Goal: Check status: Check status

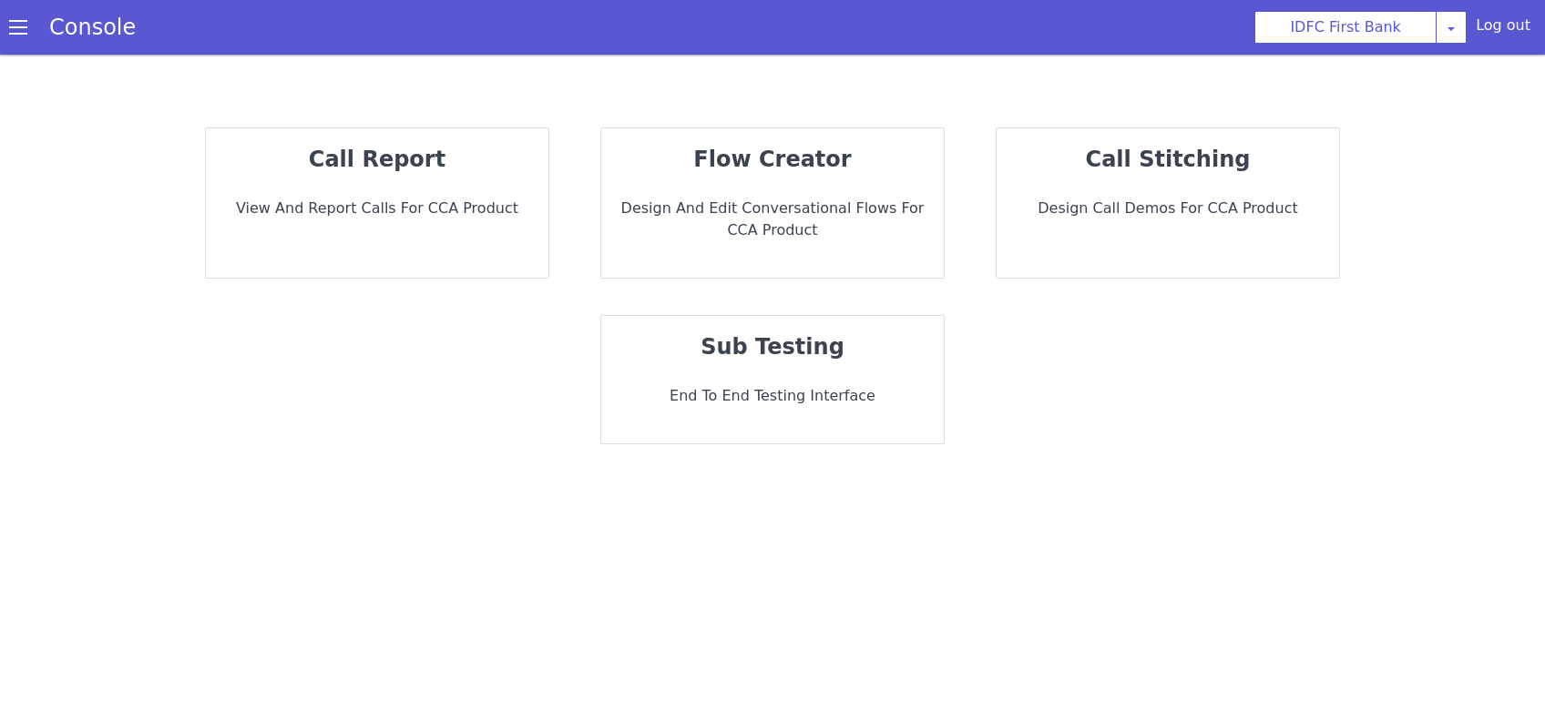
click at [369, 224] on div "call report View and report calls for CCA Product" at bounding box center [377, 202] width 343 height 149
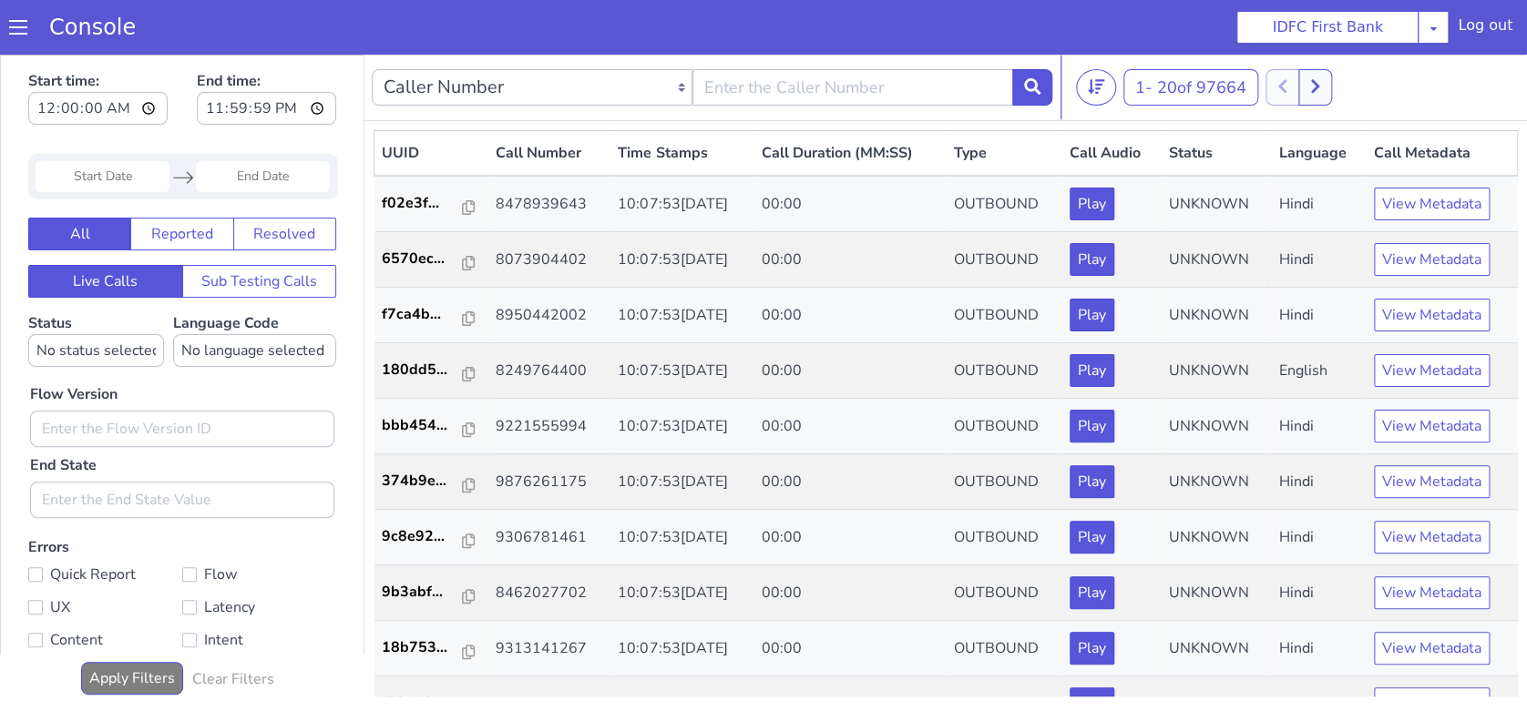
click at [93, 175] on input "Start Date" at bounding box center [103, 176] width 134 height 31
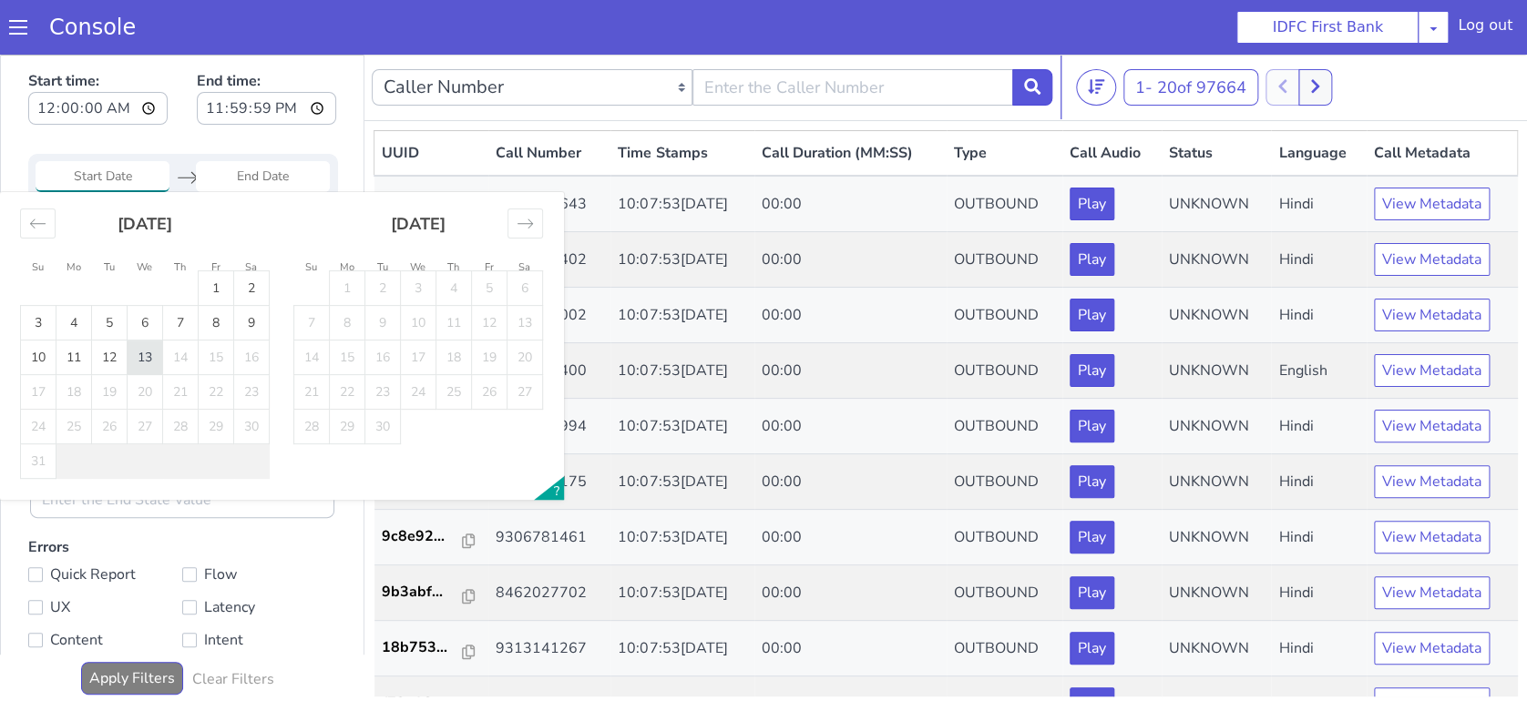
click at [158, 362] on td "13" at bounding box center [146, 358] width 36 height 35
type input "[DATE]"
click at [158, 362] on td "13" at bounding box center [146, 358] width 36 height 35
type input "[DATE]"
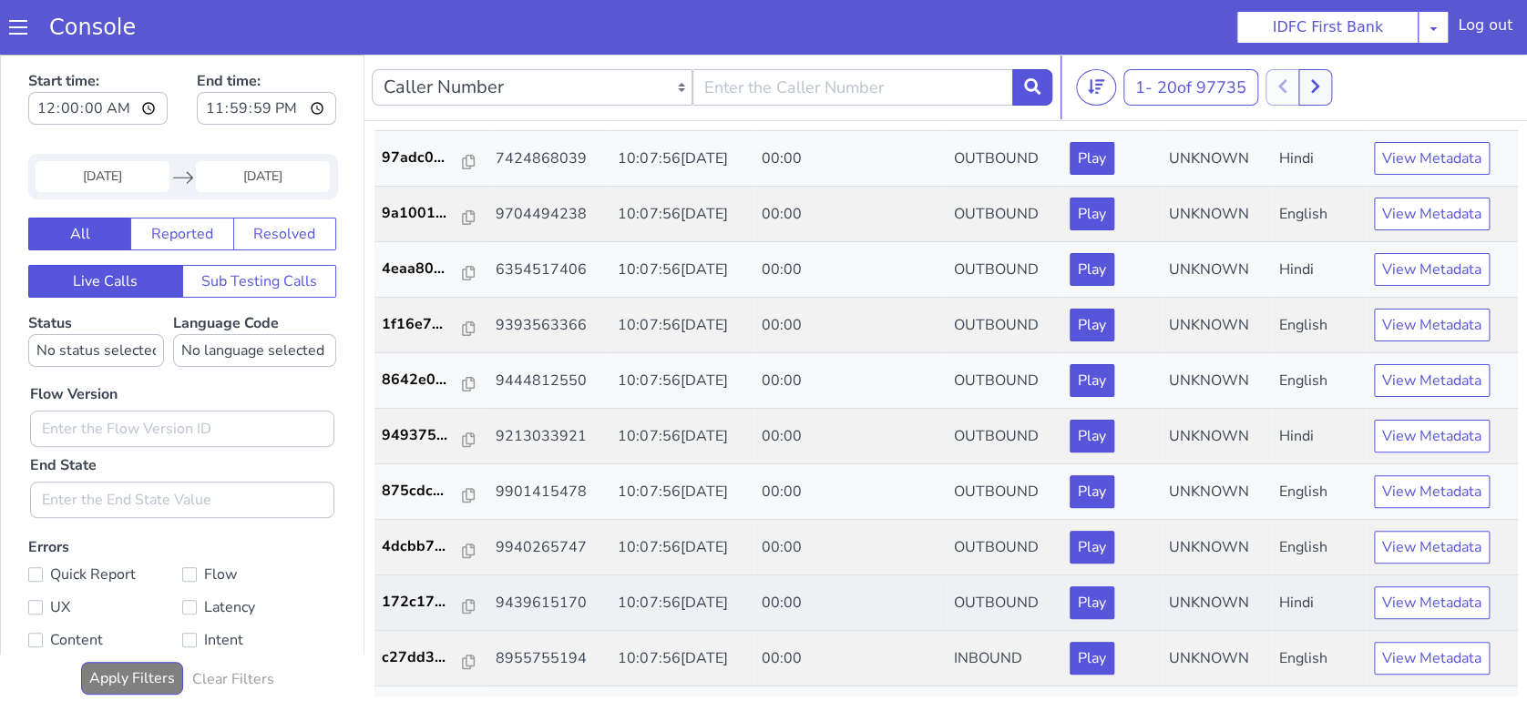
scroll to position [242, 0]
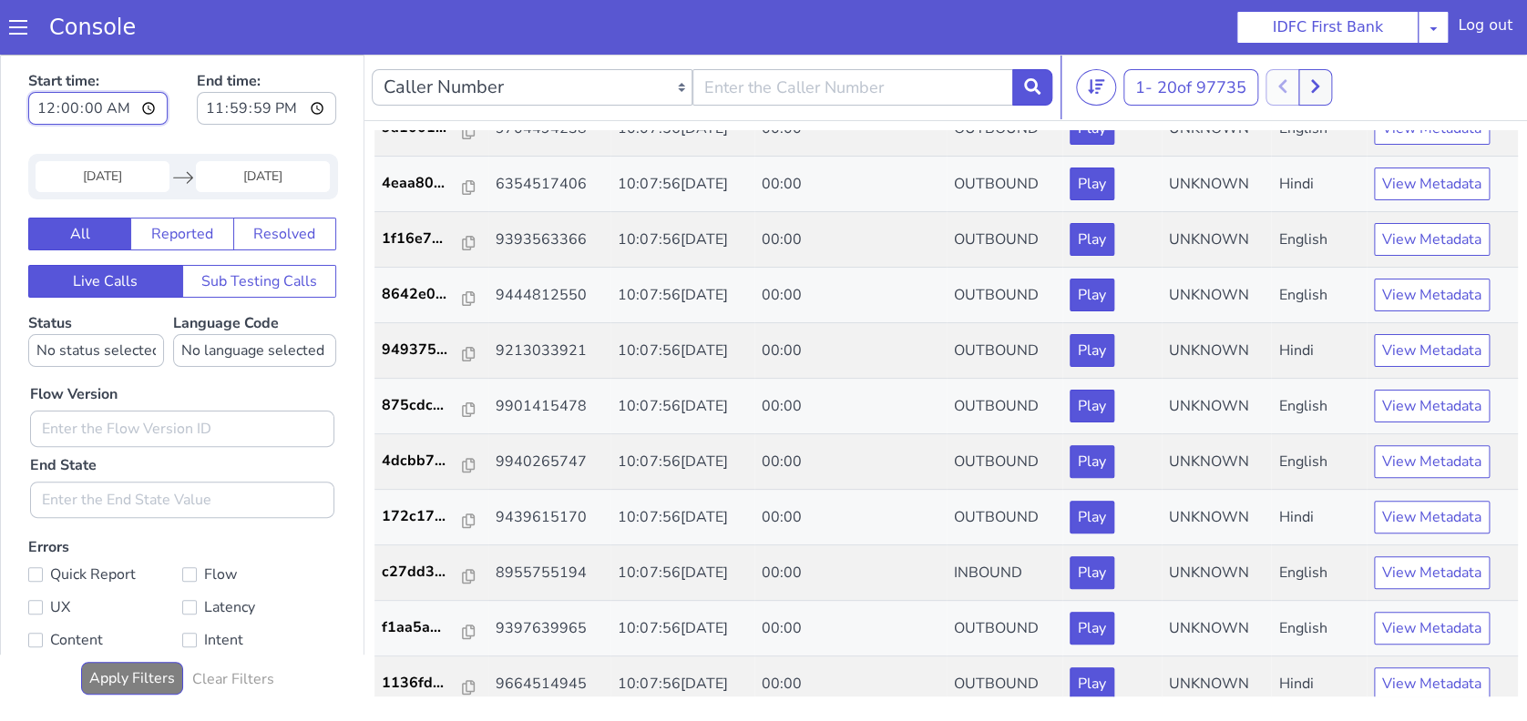
click at [117, 109] on input "00:00:00" at bounding box center [97, 108] width 139 height 33
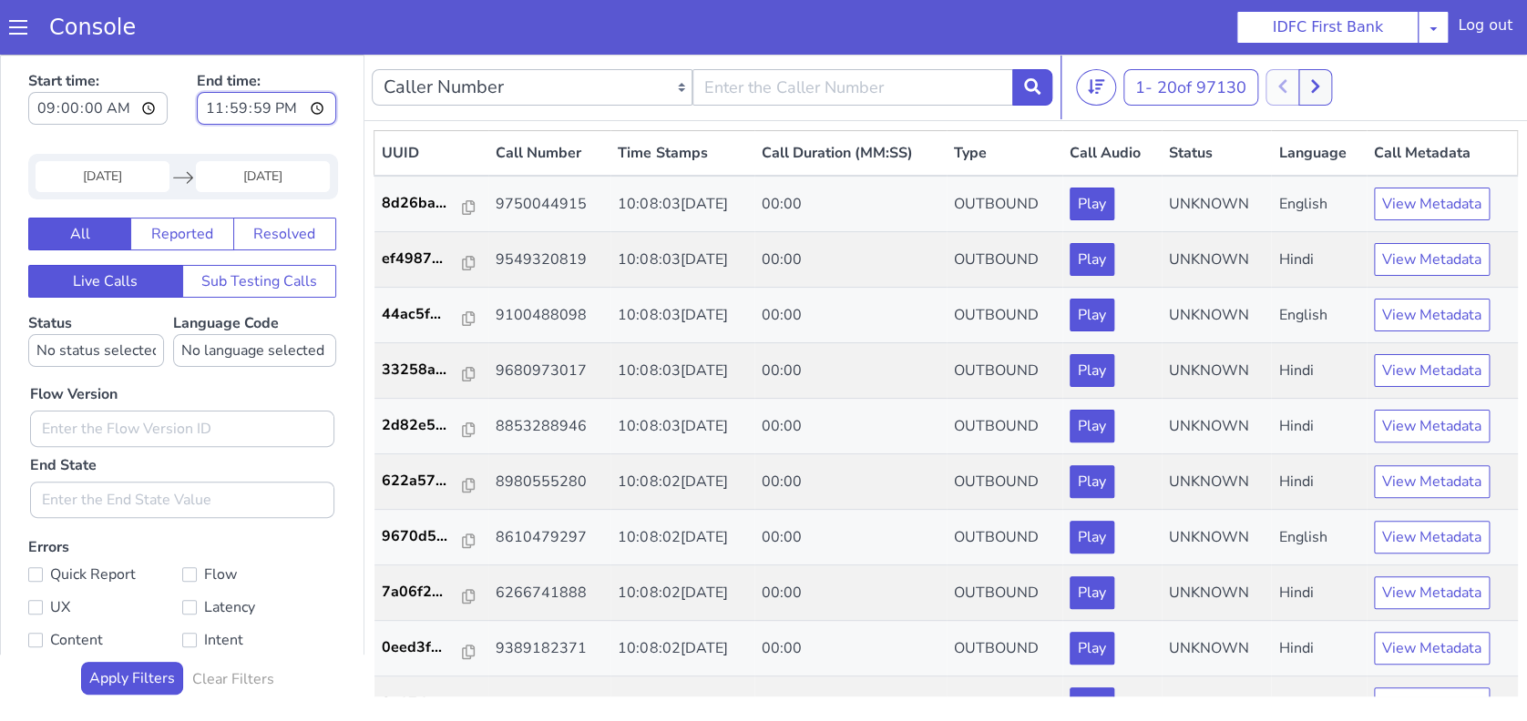
type input "09:00:00"
click at [295, 103] on input "23:59:59" at bounding box center [266, 108] width 139 height 33
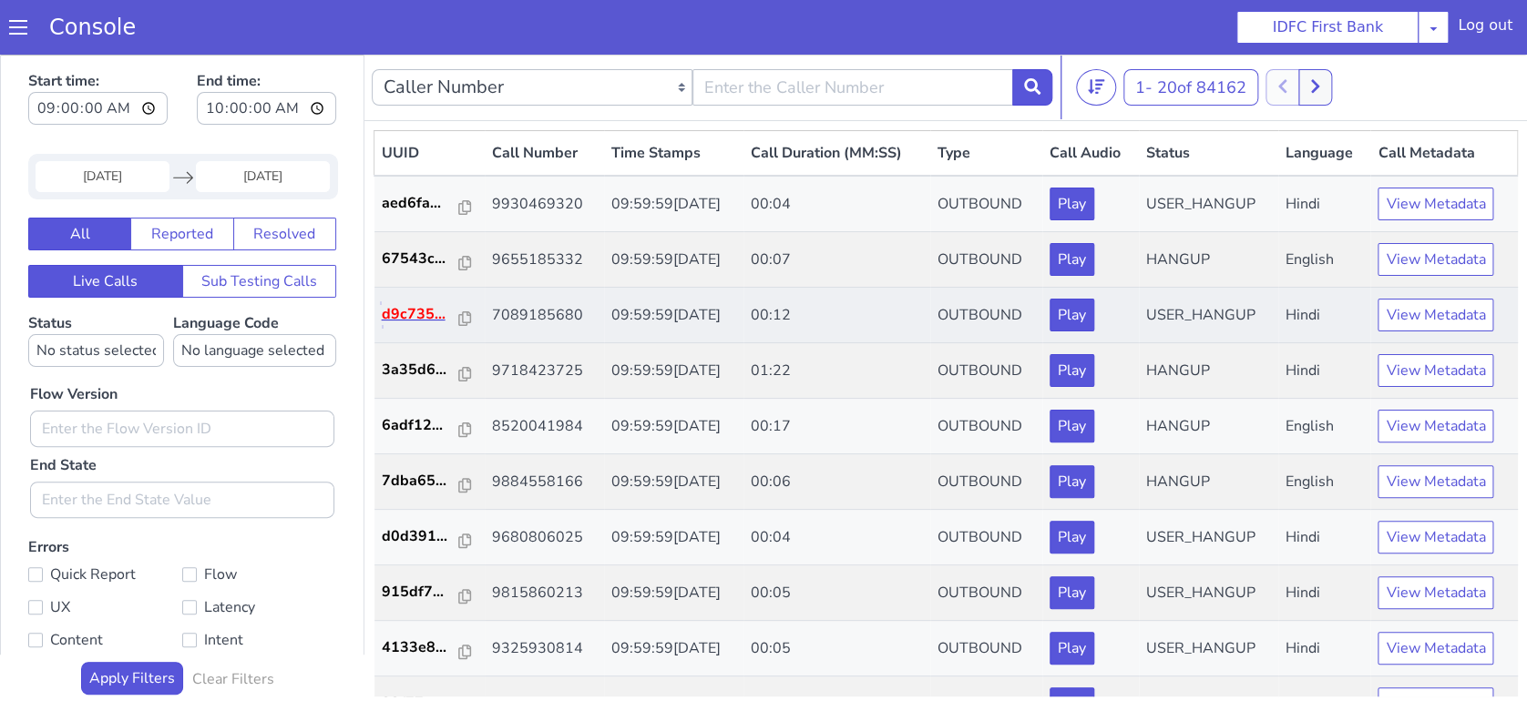
type input "10:00:00"
click at [409, 304] on p "d9c735..." at bounding box center [421, 314] width 78 height 22
